Goal: Transaction & Acquisition: Purchase product/service

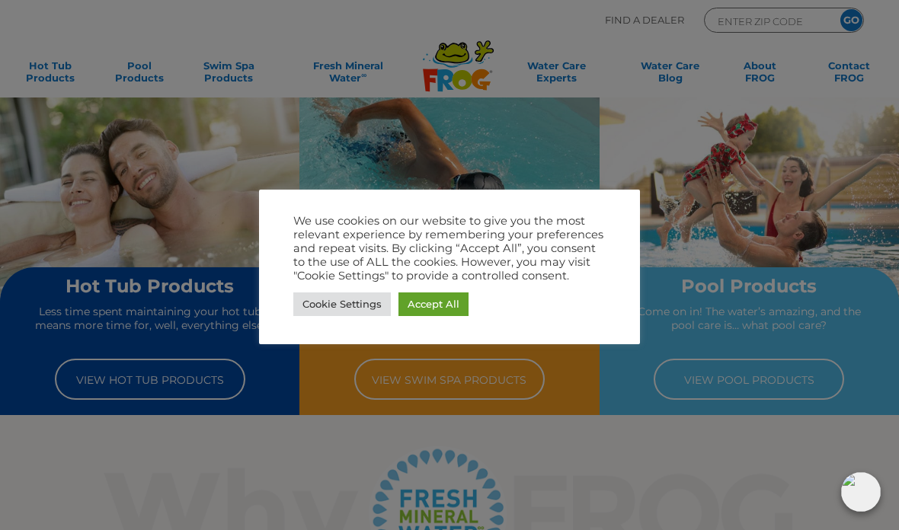
click at [443, 302] on link "Accept All" at bounding box center [433, 304] width 70 height 24
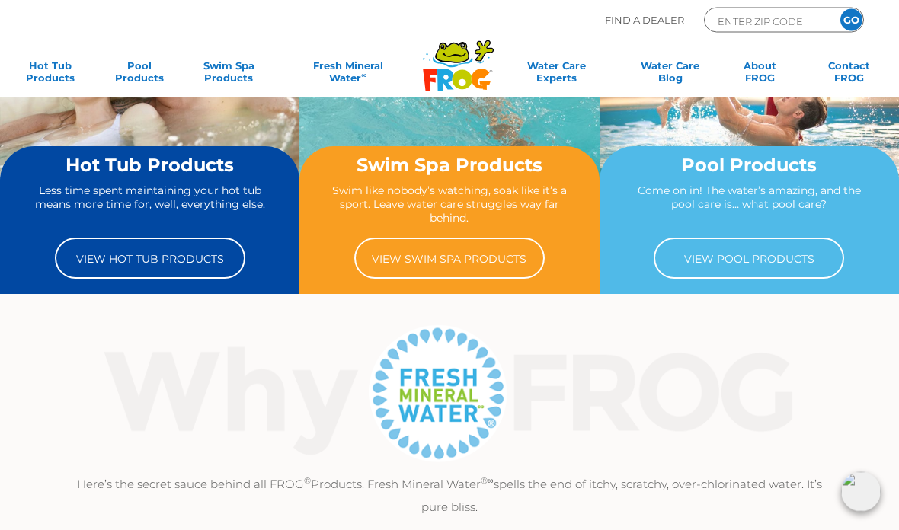
scroll to position [121, 0]
click at [106, 263] on link "View Hot Tub Products" at bounding box center [150, 258] width 190 height 41
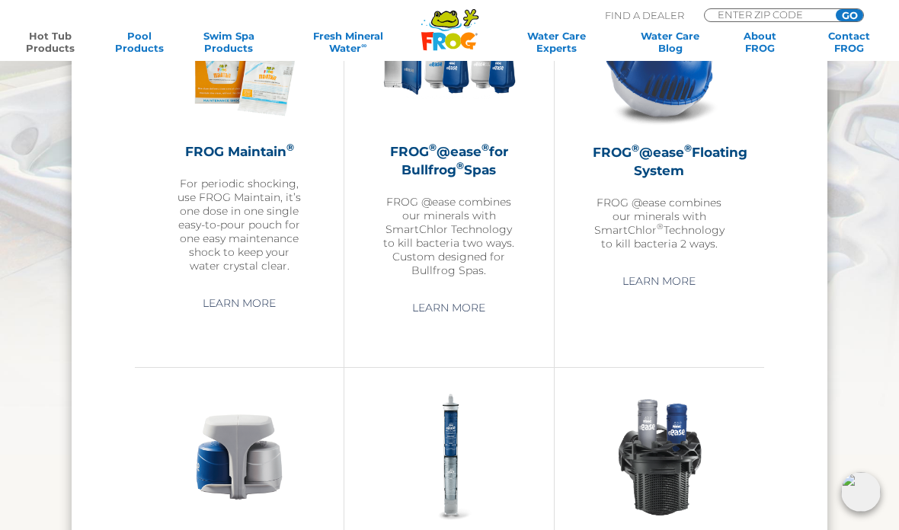
scroll to position [1547, 0]
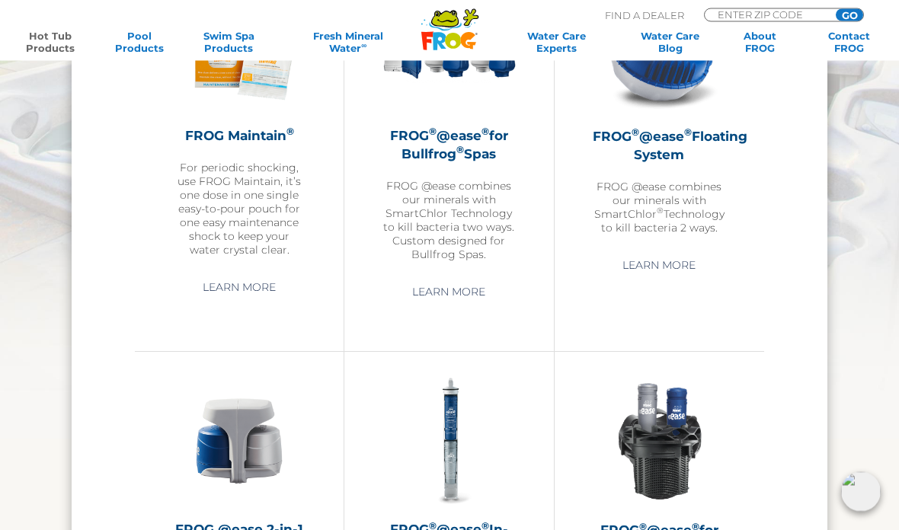
click at [442, 176] on div "FROG ® @ease ® for Bullfrog ® Spas FROG @ease combines our minerals with SmartC…" at bounding box center [448, 194] width 133 height 135
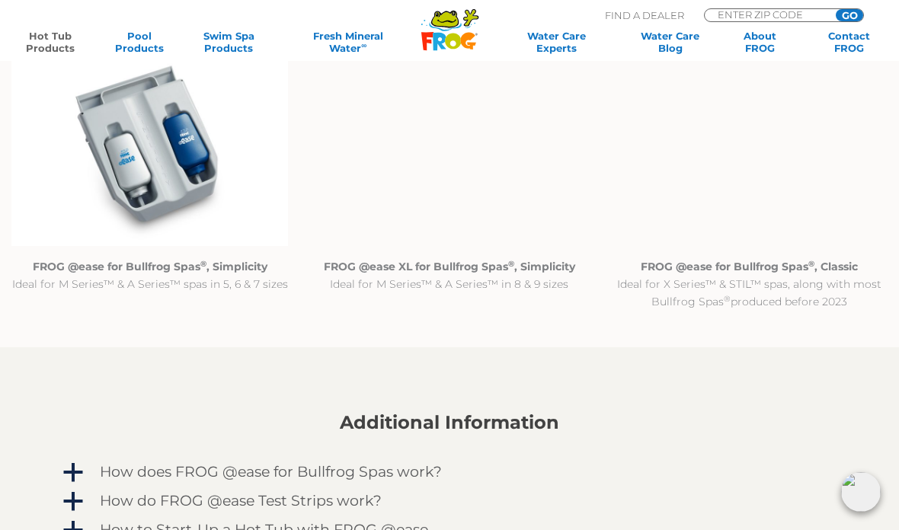
scroll to position [1428, 0]
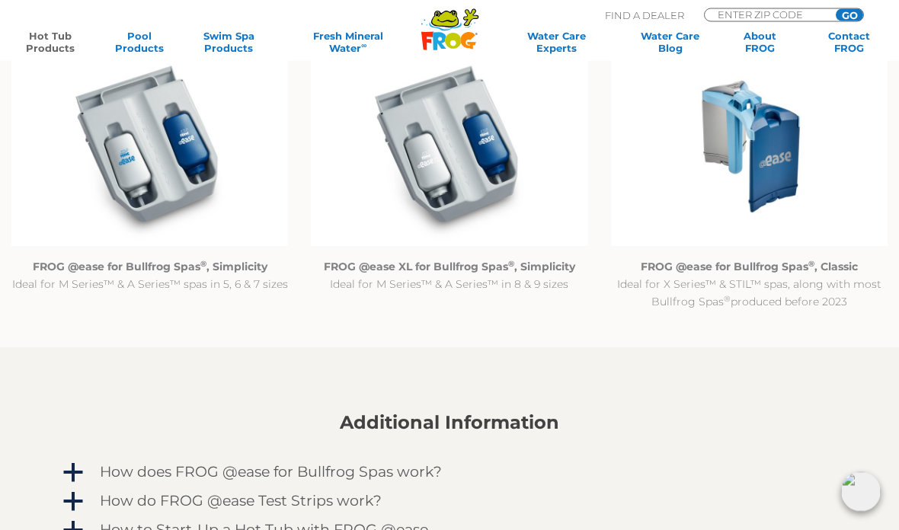
click at [129, 166] on img at bounding box center [149, 147] width 276 height 200
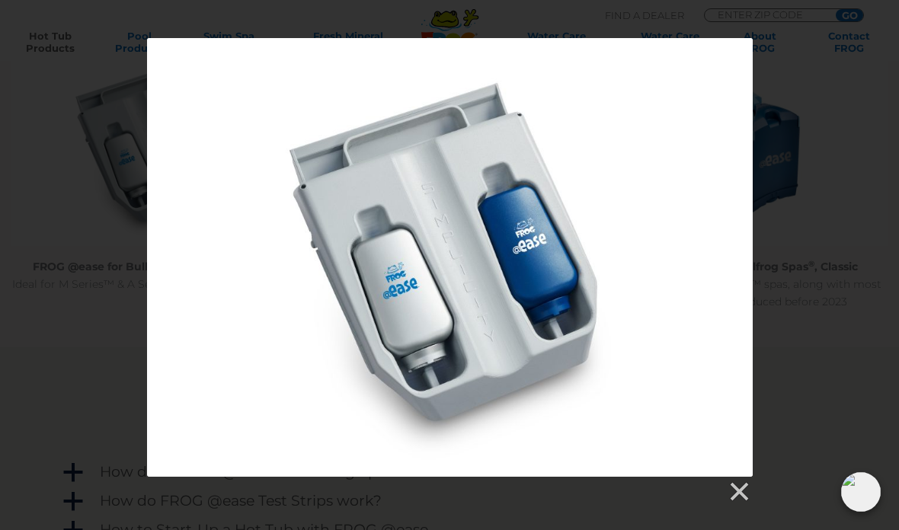
click at [763, 289] on div at bounding box center [449, 270] width 899 height 465
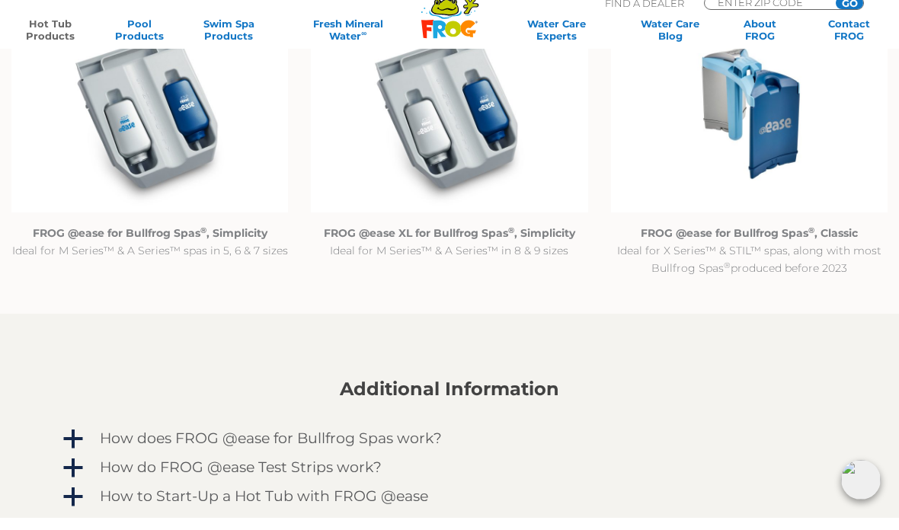
scroll to position [1462, 0]
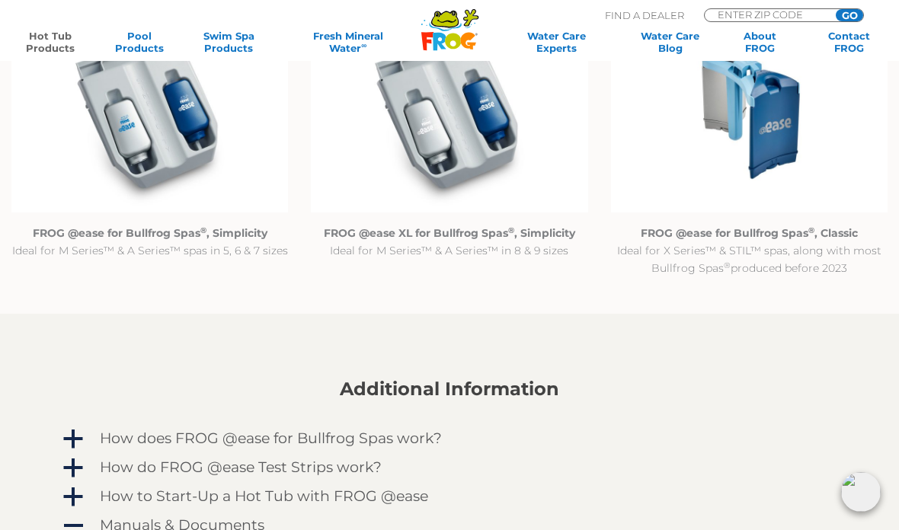
click at [122, 139] on img at bounding box center [149, 113] width 276 height 200
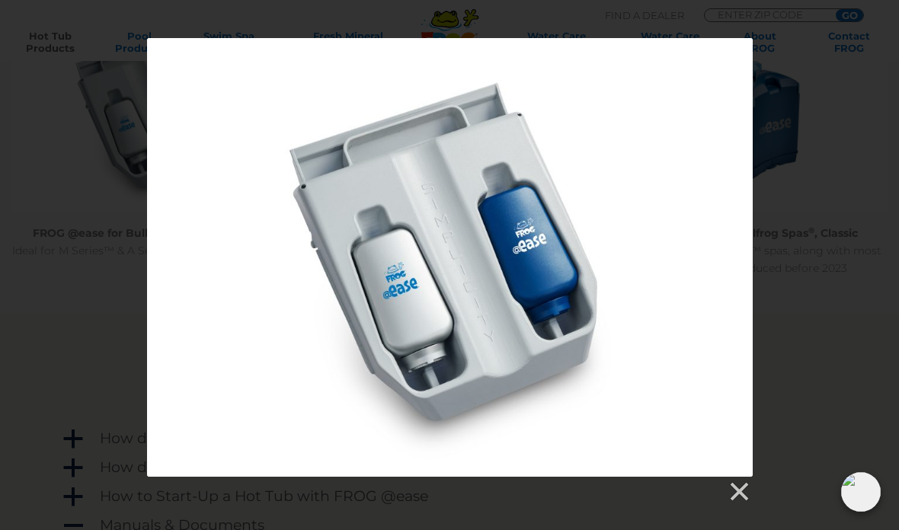
click at [747, 493] on link at bounding box center [738, 492] width 23 height 23
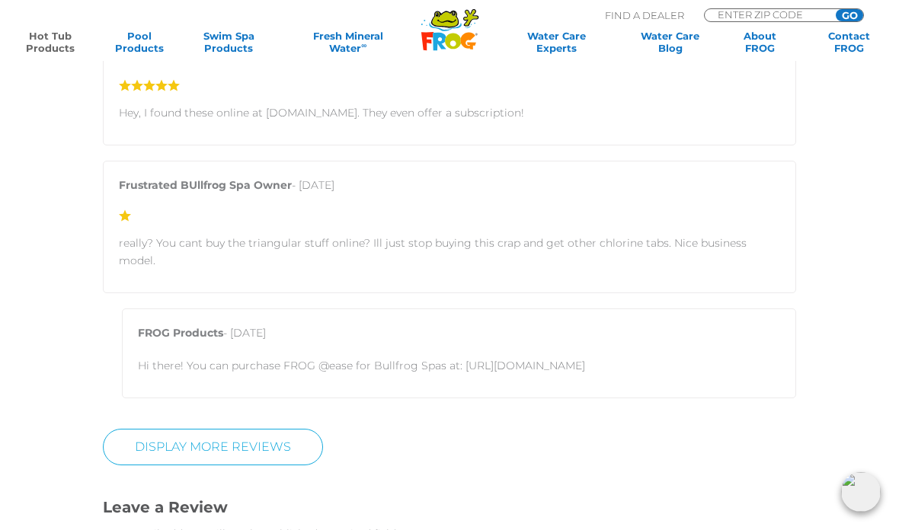
scroll to position [3278, 0]
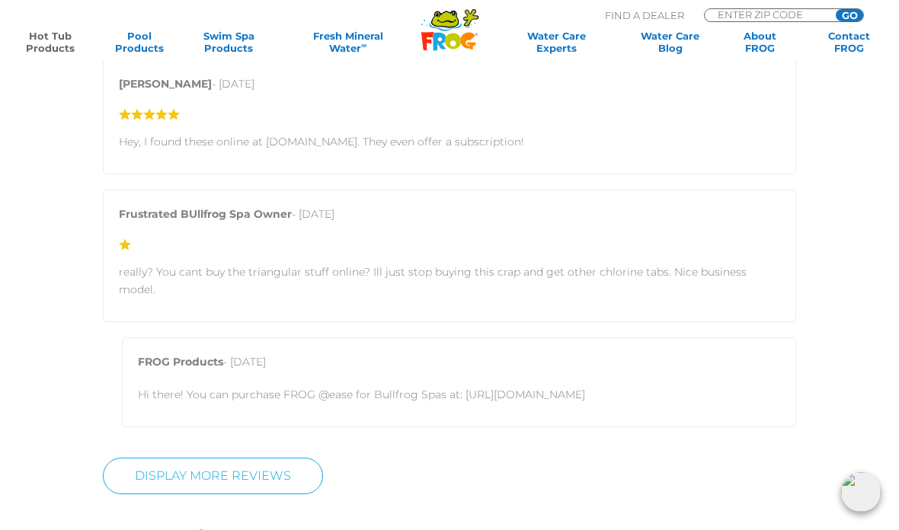
click at [293, 131] on div "Fred - March 5, 2025 Hey, I found these online at cleartub.com. They even offer…" at bounding box center [449, 116] width 693 height 115
click at [291, 139] on p "Hey, I found these online at cleartub.com. They even offer a subscription!" at bounding box center [449, 142] width 661 height 18
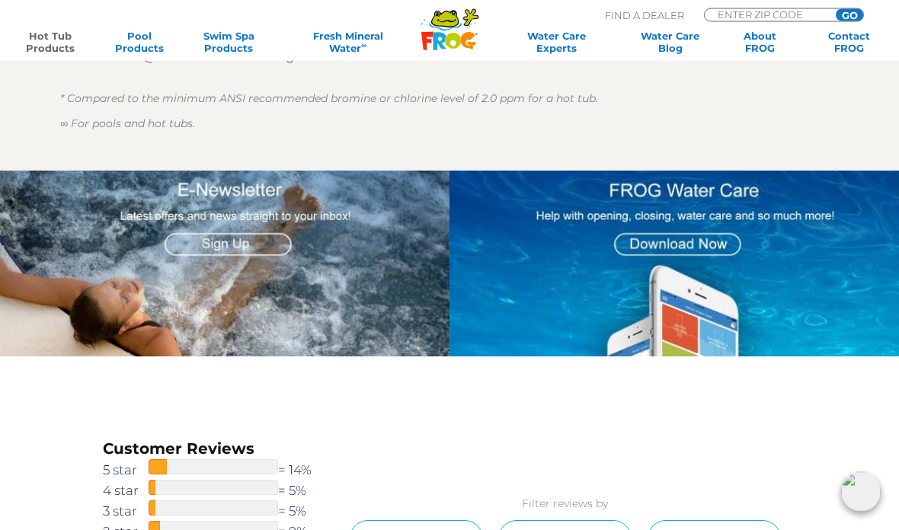
scroll to position [1999, 0]
